Goal: Information Seeking & Learning: Find specific fact

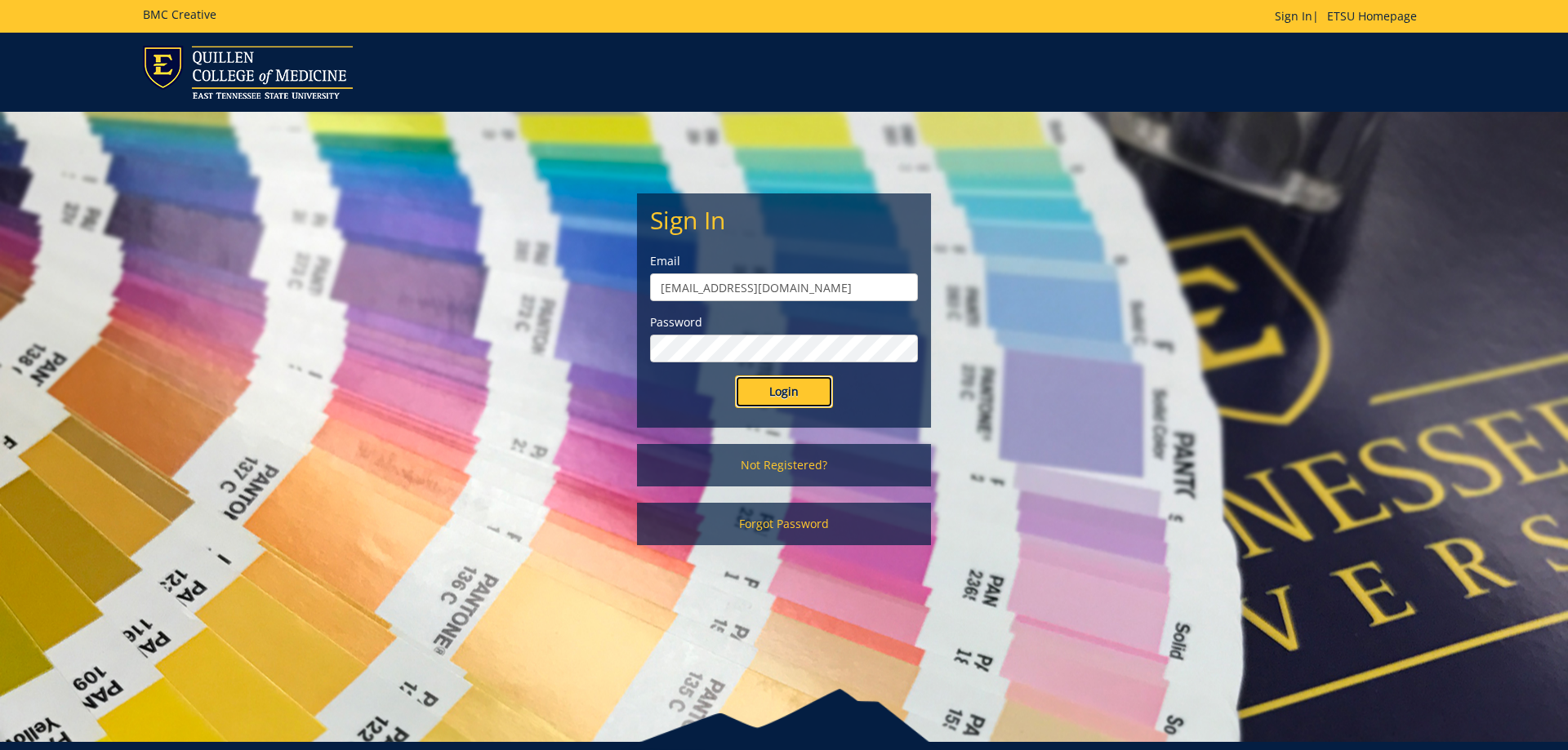
click at [779, 399] on input "Login" at bounding box center [783, 392] width 98 height 32
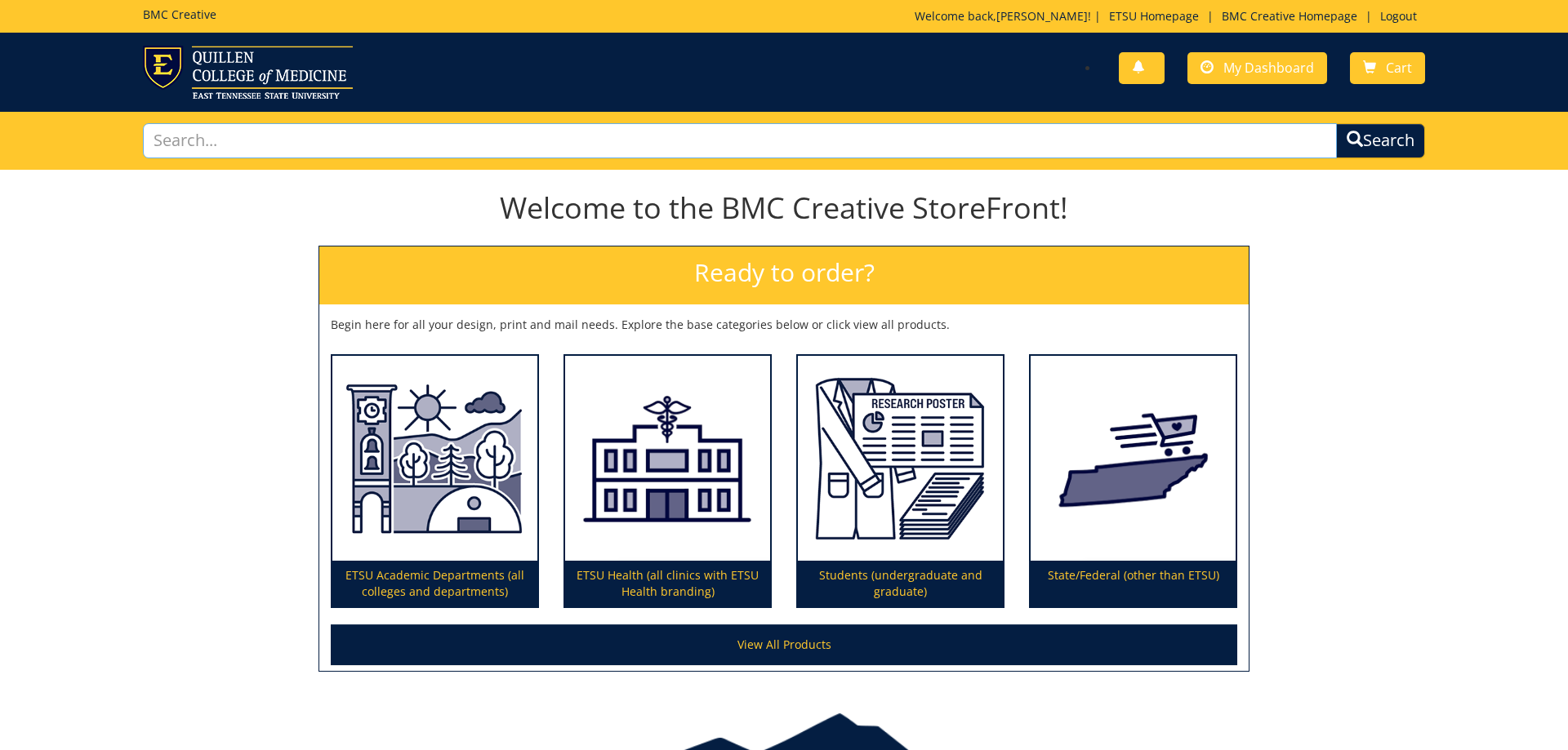
click at [1102, 141] on input "text" at bounding box center [739, 140] width 1194 height 35
type input "260397-A"
click at [1336, 123] on button "Search" at bounding box center [1381, 140] width 89 height 35
